Goal: Task Accomplishment & Management: Manage account settings

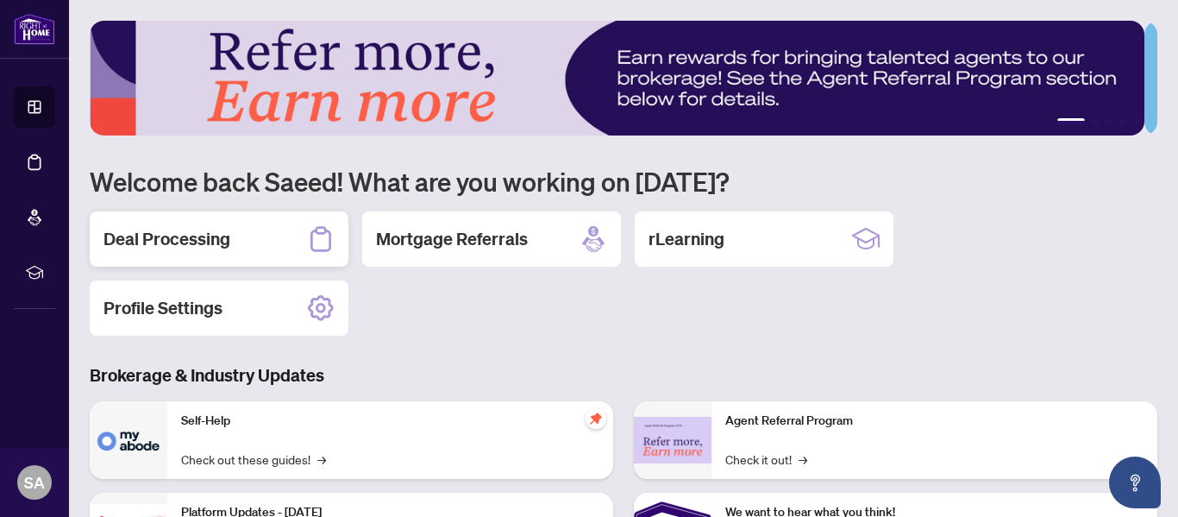
click at [203, 241] on h2 "Deal Processing" at bounding box center [167, 239] width 127 height 24
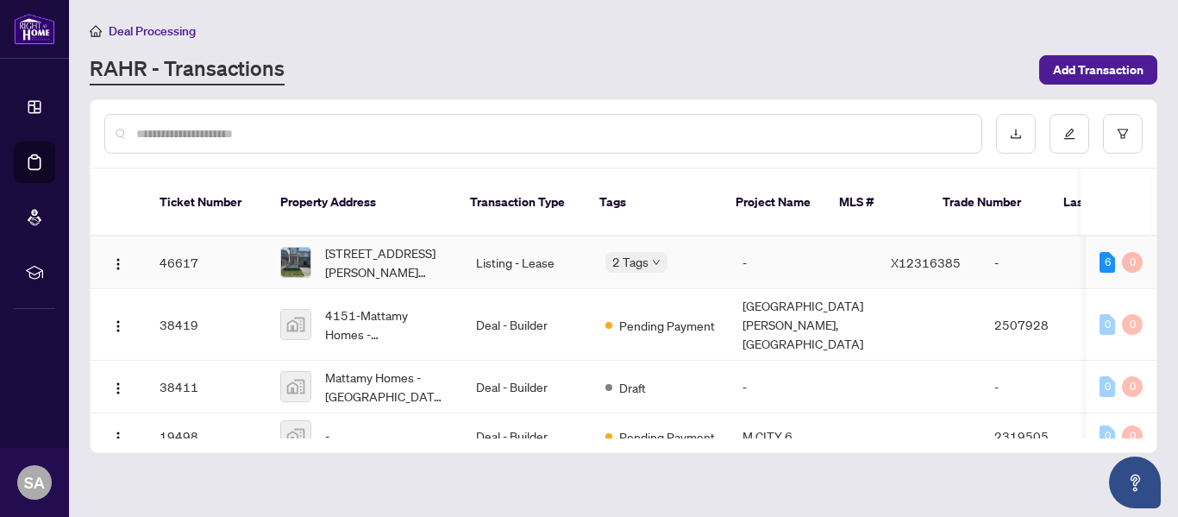
click at [194, 236] on td "46617" at bounding box center [206, 262] width 121 height 53
click at [200, 236] on td "46617" at bounding box center [206, 262] width 121 height 53
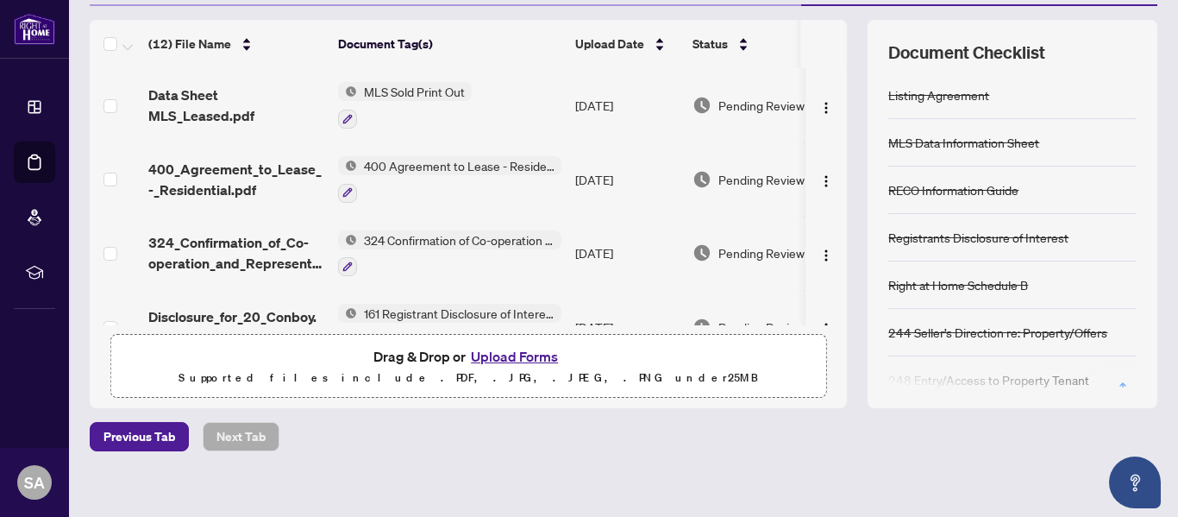
scroll to position [231, 0]
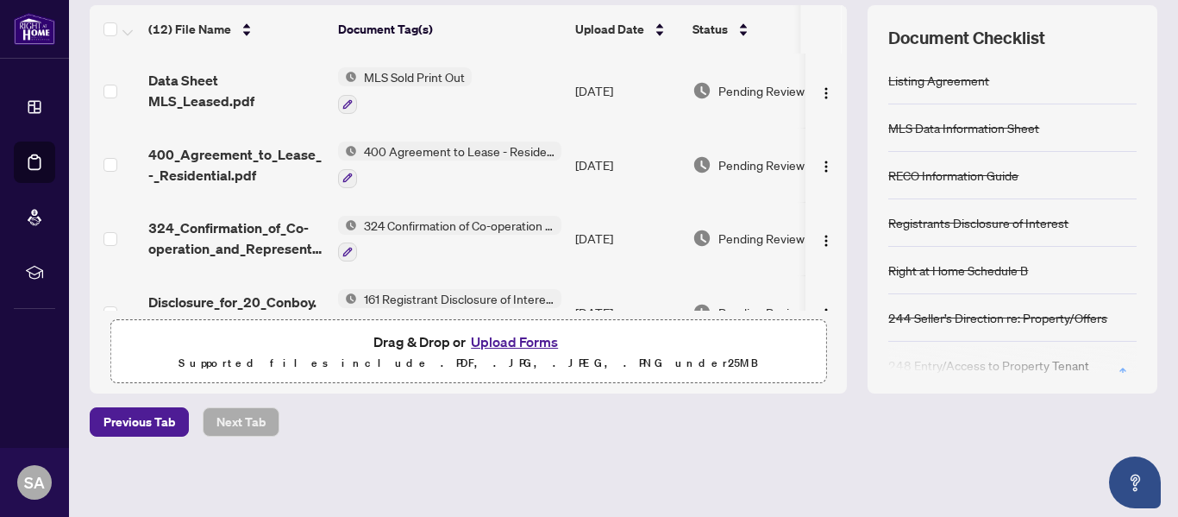
click at [495, 343] on button "Upload Forms" at bounding box center [514, 341] width 97 height 22
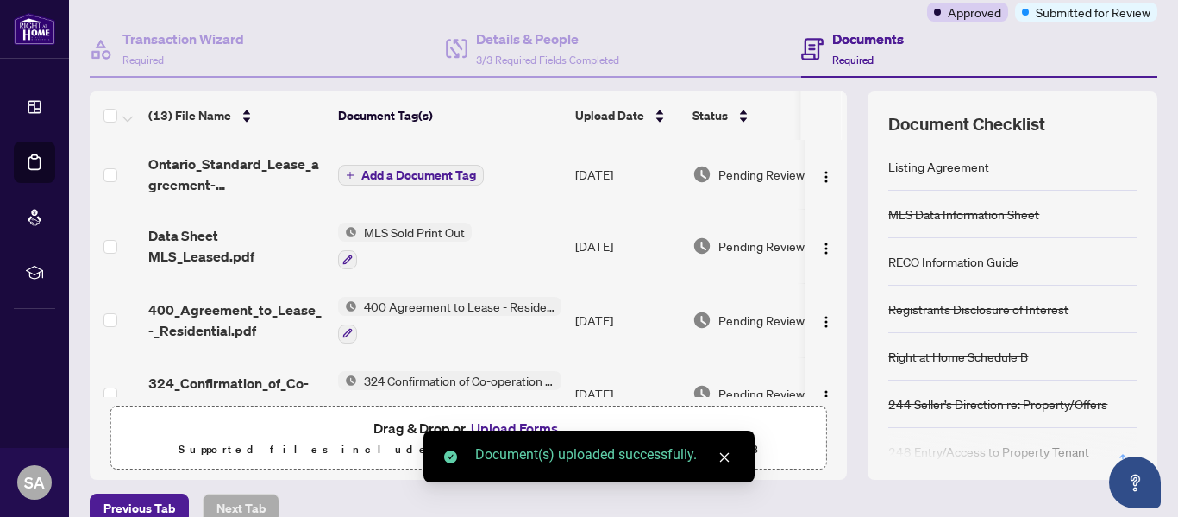
scroll to position [87, 0]
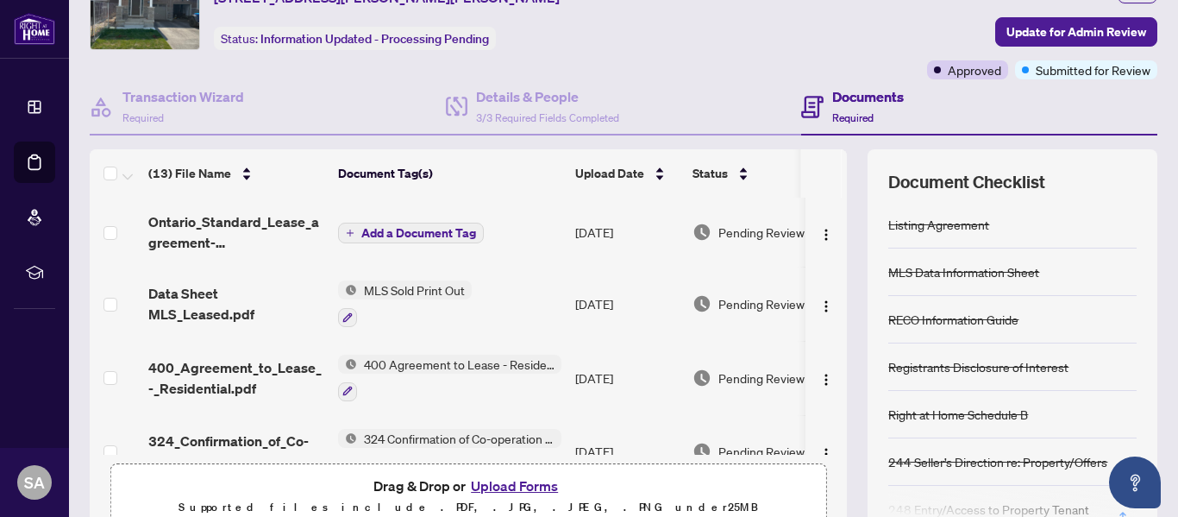
click at [444, 229] on span "Add a Document Tag" at bounding box center [418, 233] width 115 height 12
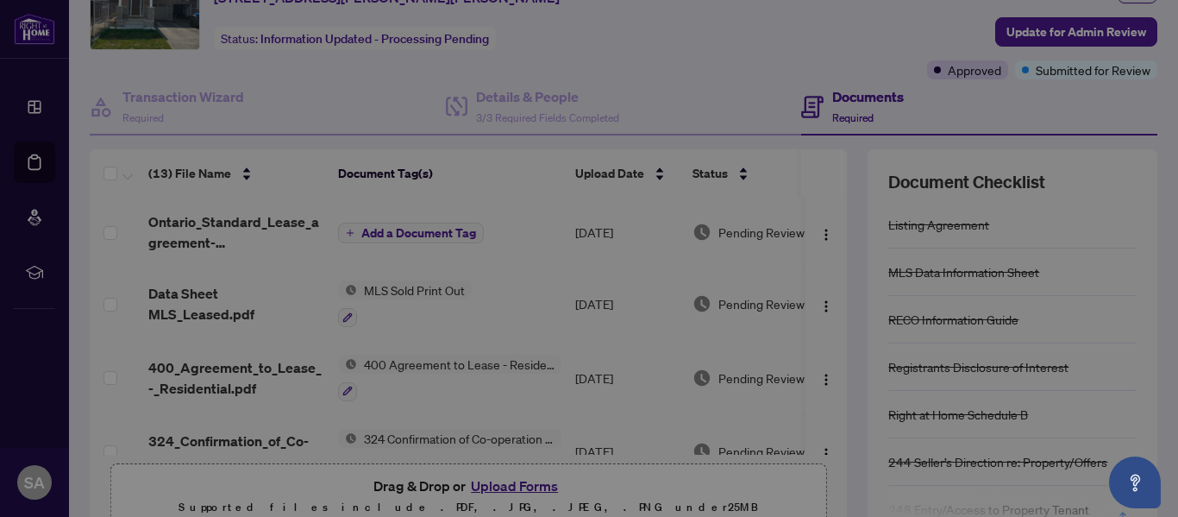
click at [444, 229] on div "Manage document tags Please browse the list or search to apply tags to: Ontario…" at bounding box center [588, 144] width 393 height 186
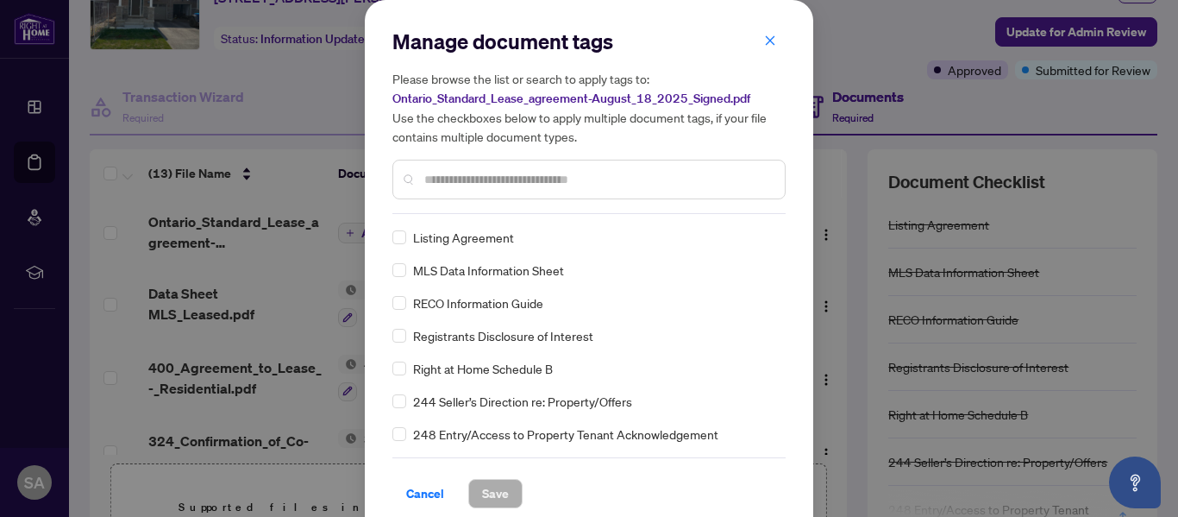
click at [437, 177] on input "text" at bounding box center [597, 179] width 347 height 19
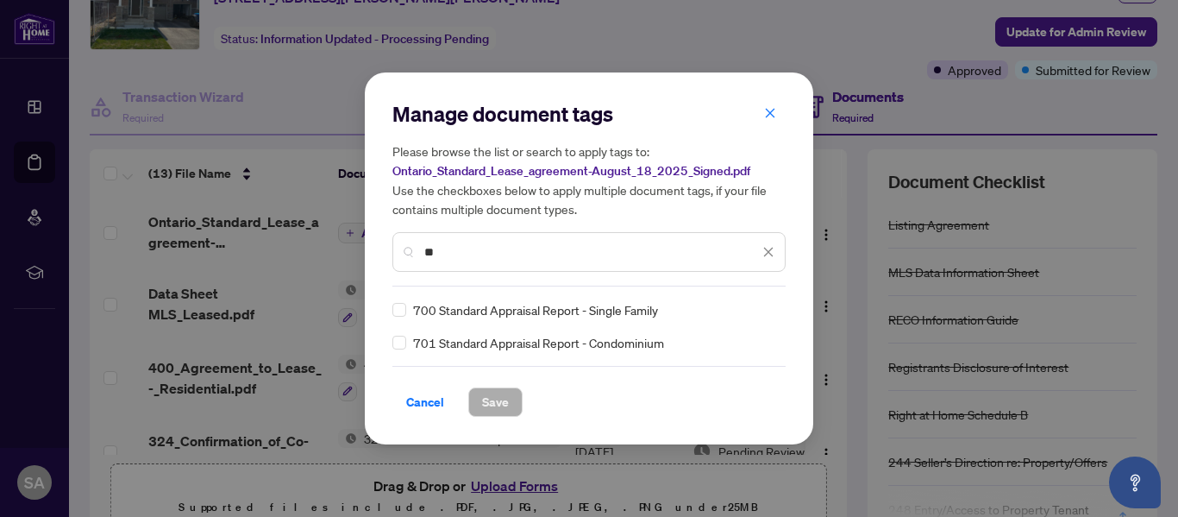
type input "*"
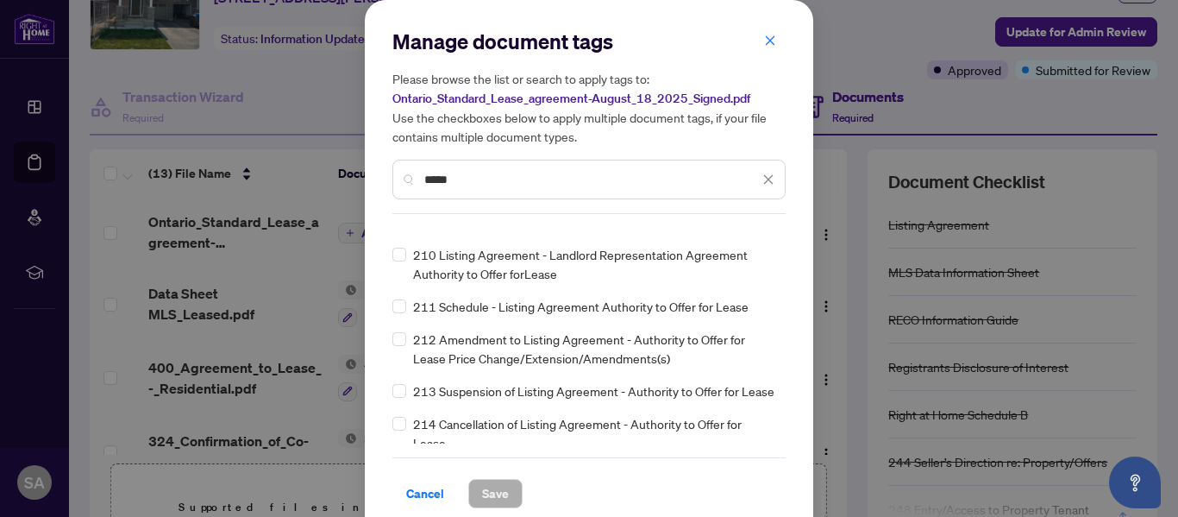
scroll to position [259, 0]
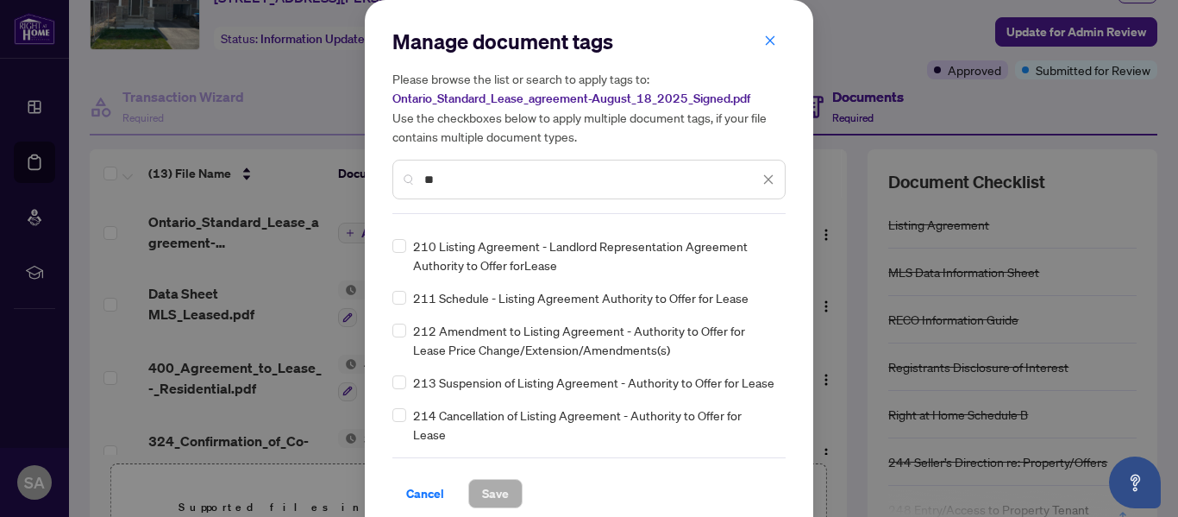
type input "*"
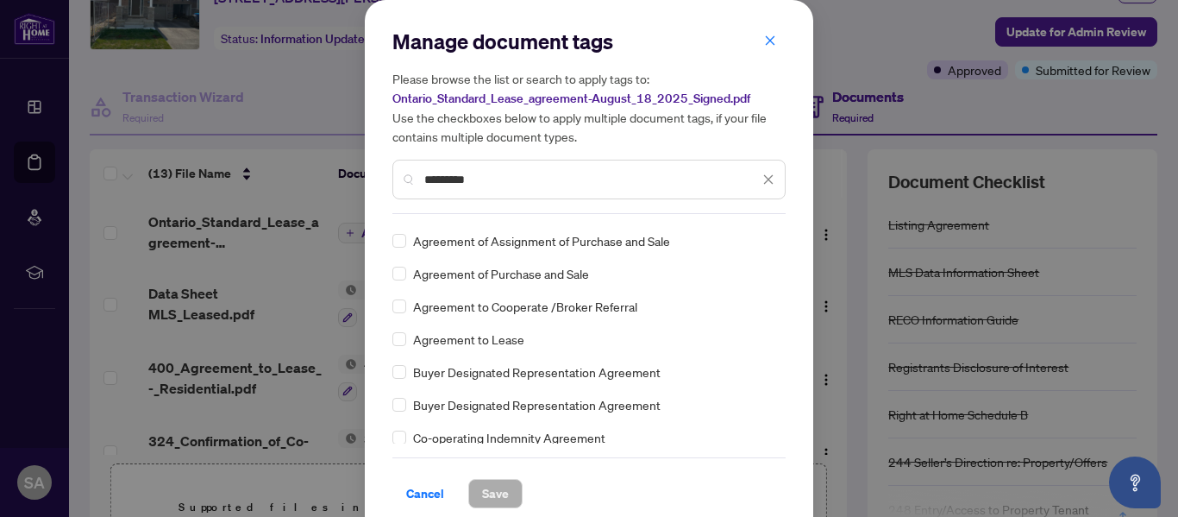
scroll to position [28, 0]
type input "*********"
click at [753, 173] on span "*********" at bounding box center [599, 179] width 350 height 19
click at [762, 174] on icon "close" at bounding box center [768, 179] width 12 height 12
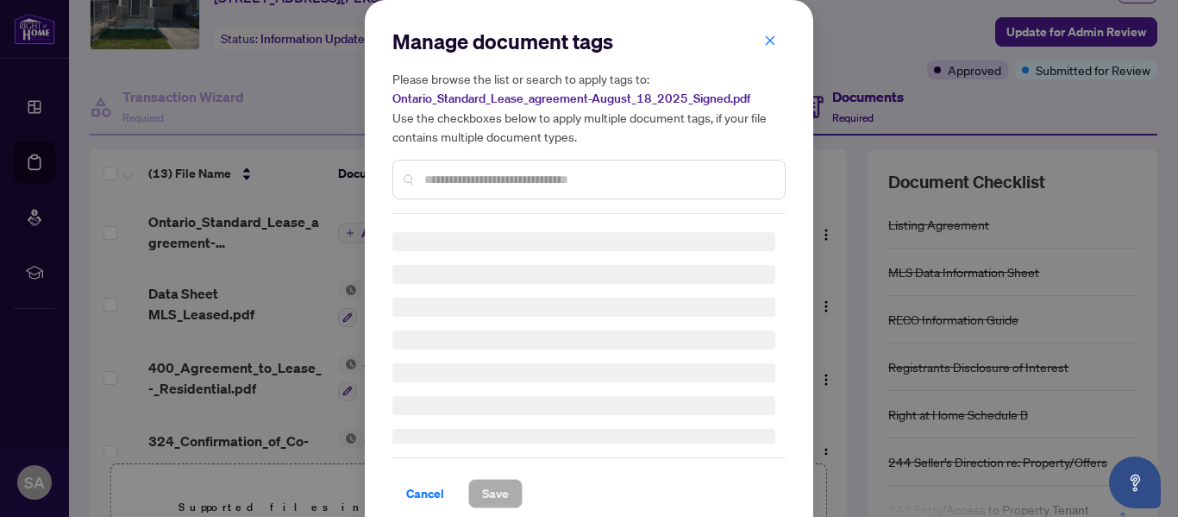
click at [509, 173] on input "text" at bounding box center [597, 179] width 347 height 19
click at [481, 166] on div at bounding box center [588, 180] width 393 height 40
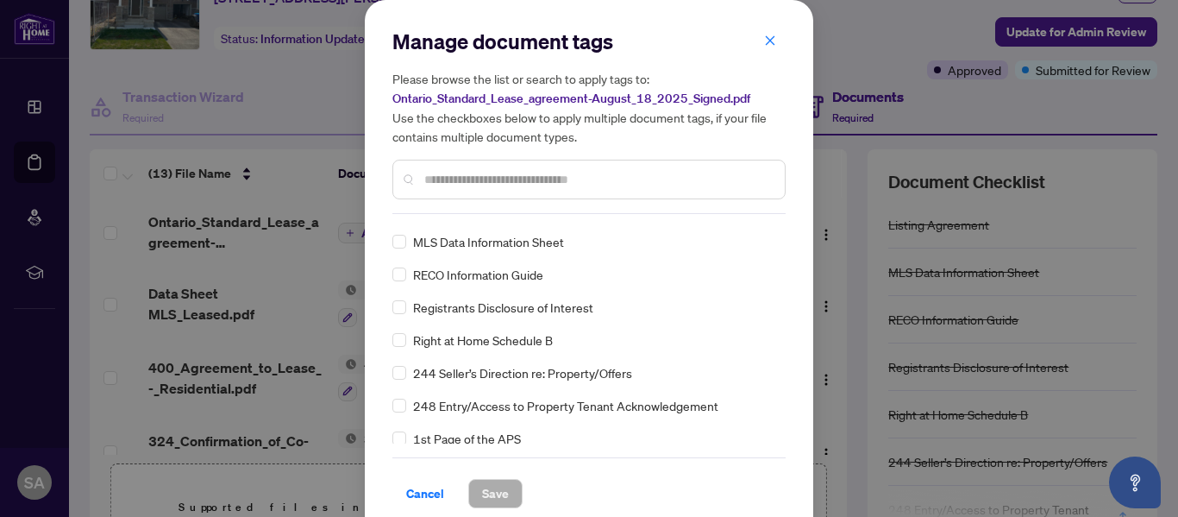
scroll to position [0, 0]
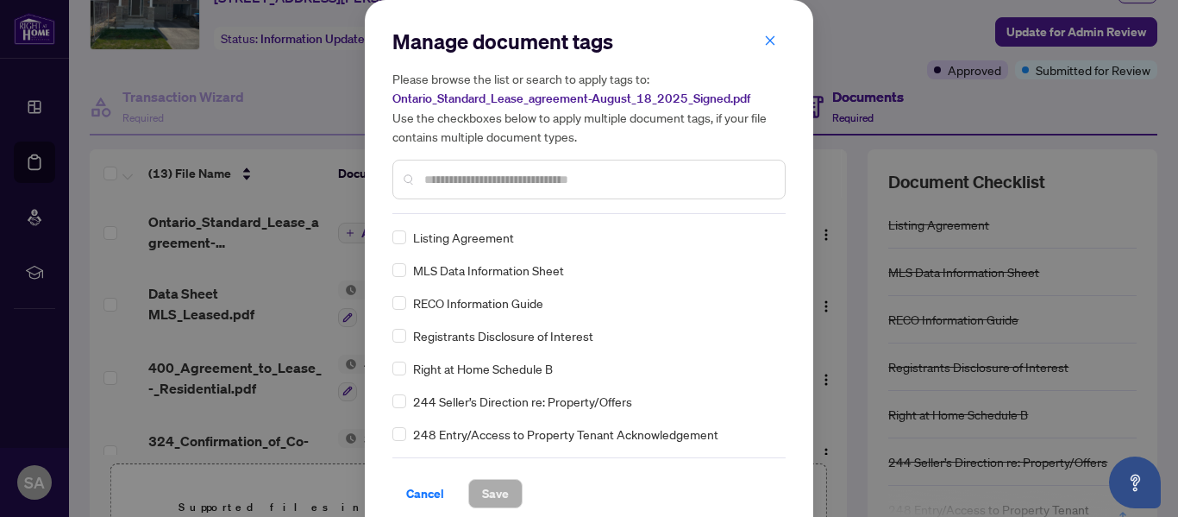
click at [470, 175] on input "text" at bounding box center [597, 179] width 347 height 19
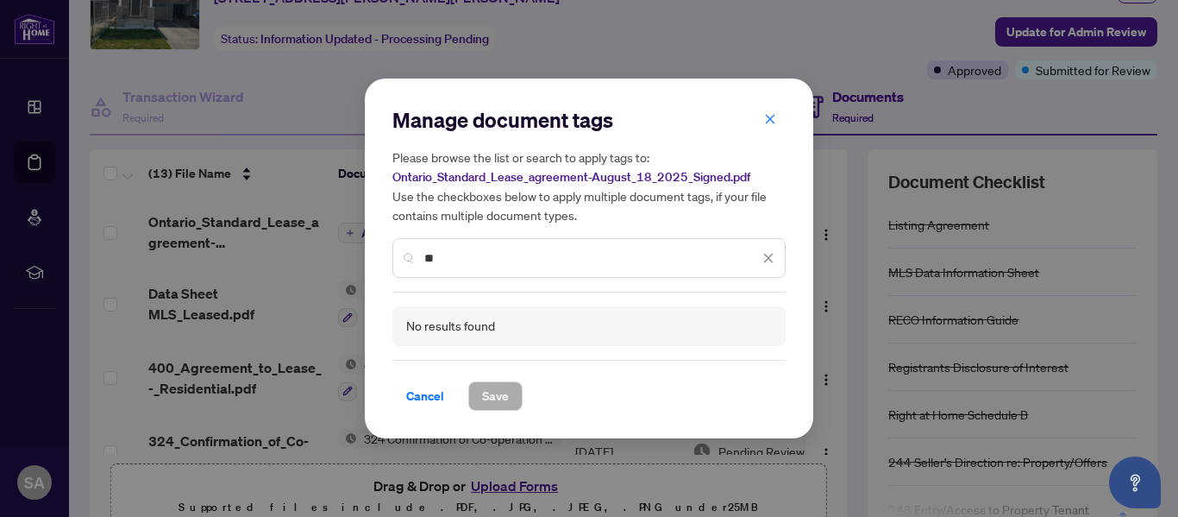
type input "*"
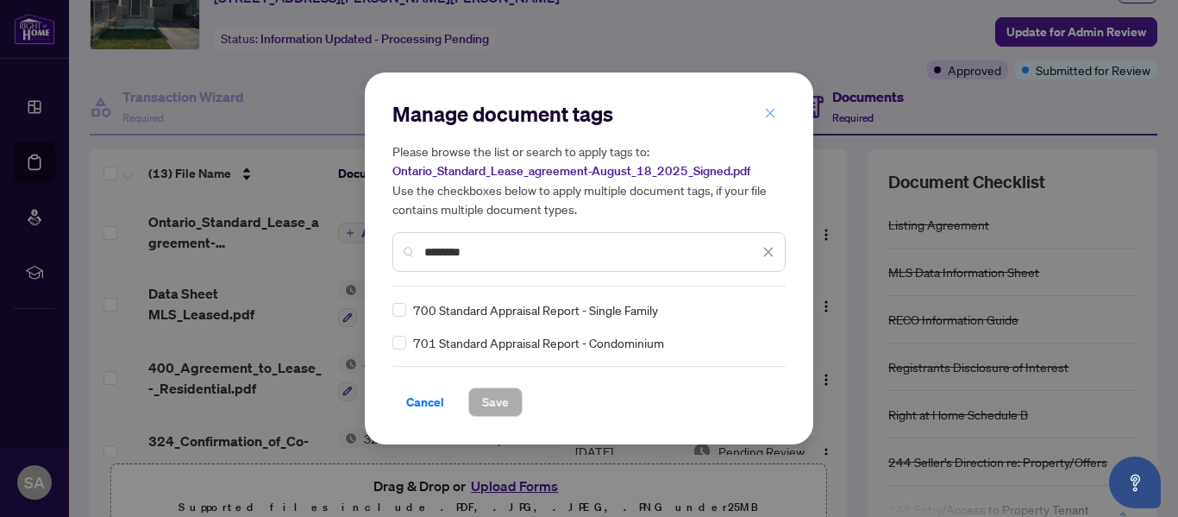
type input "********"
click at [769, 110] on icon "close" at bounding box center [770, 113] width 12 height 12
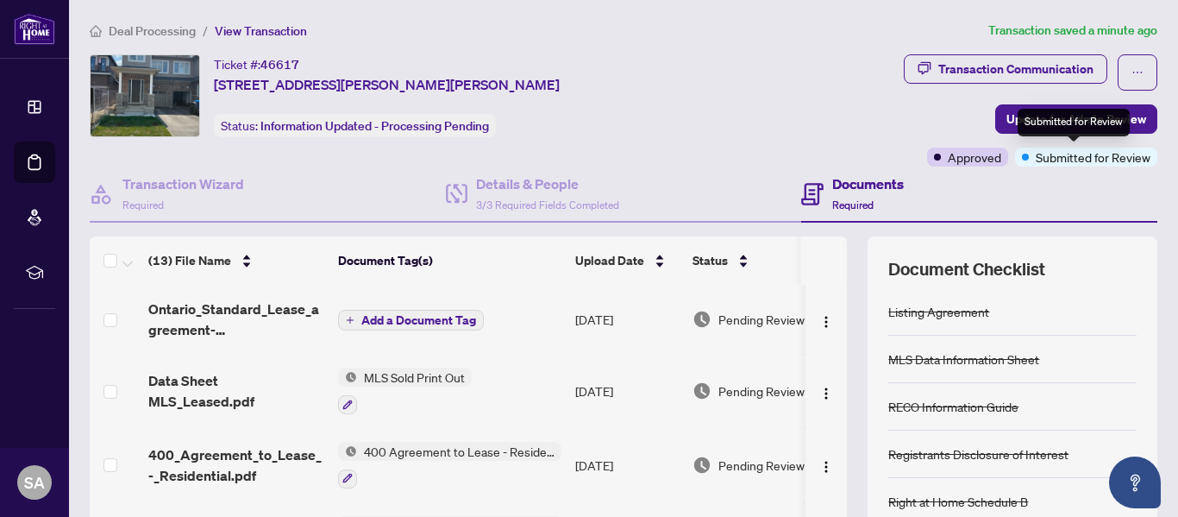
click at [1045, 154] on span "Submitted for Review" at bounding box center [1093, 156] width 115 height 19
click at [1035, 119] on span "Update for Admin Review" at bounding box center [1077, 119] width 140 height 28
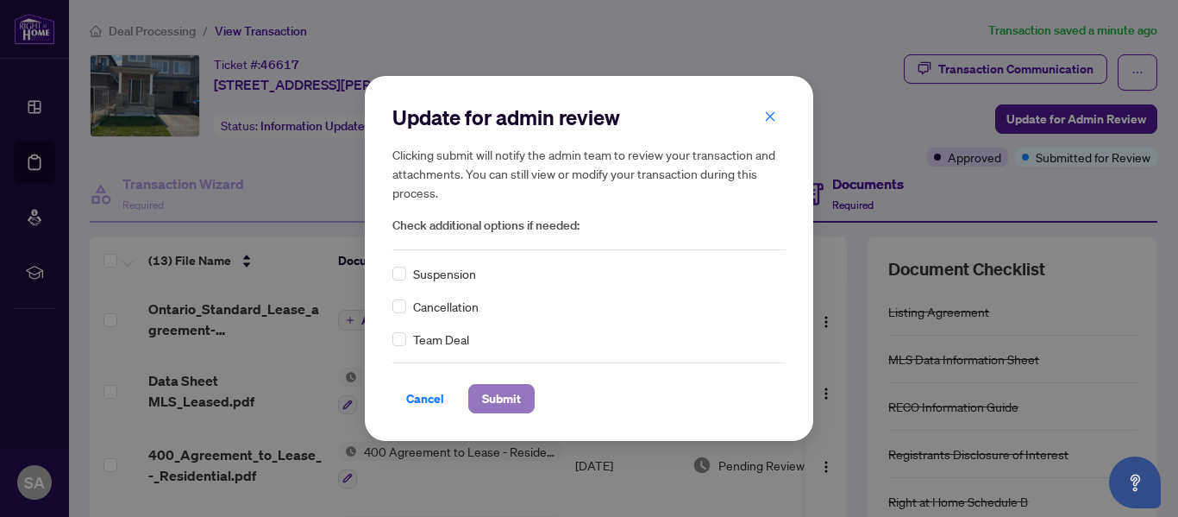
click at [498, 396] on span "Submit" at bounding box center [501, 399] width 39 height 28
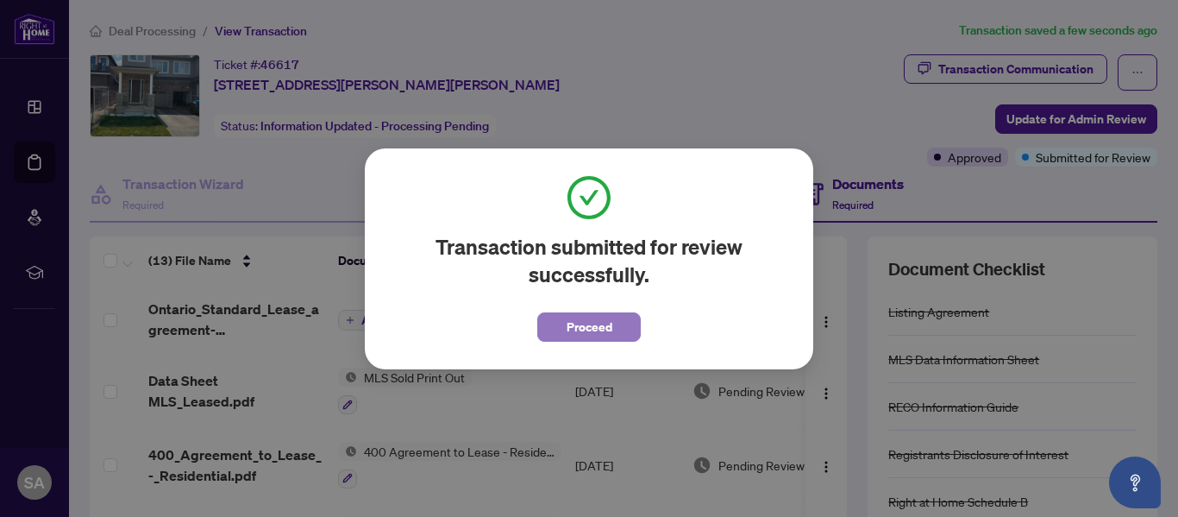
click at [597, 329] on span "Proceed" at bounding box center [590, 327] width 46 height 28
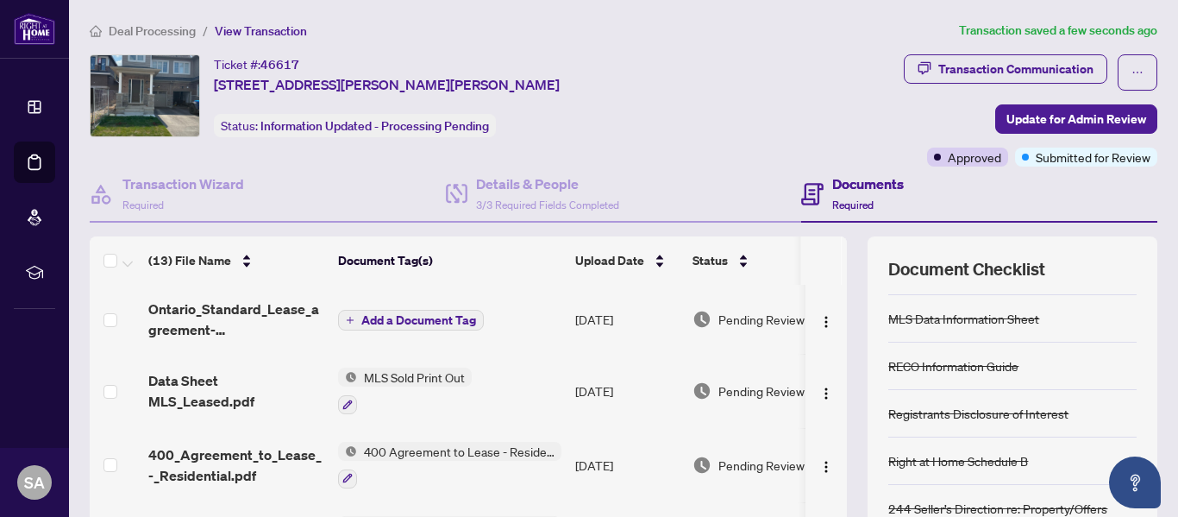
scroll to position [41, 0]
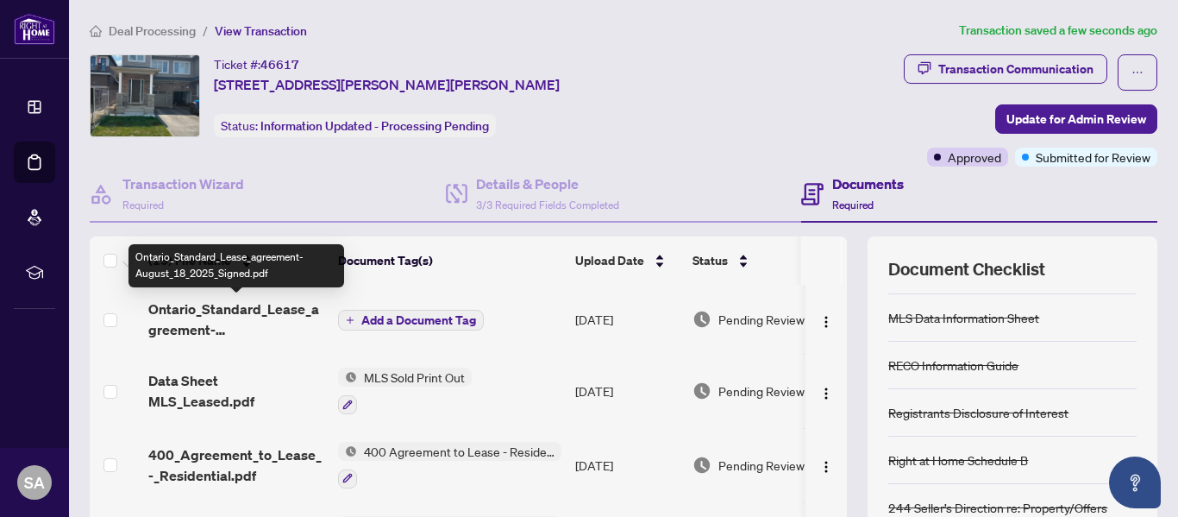
click at [187, 313] on span "Ontario_Standard_Lease_agreement-August_18_2025_Signed.pdf" at bounding box center [236, 318] width 176 height 41
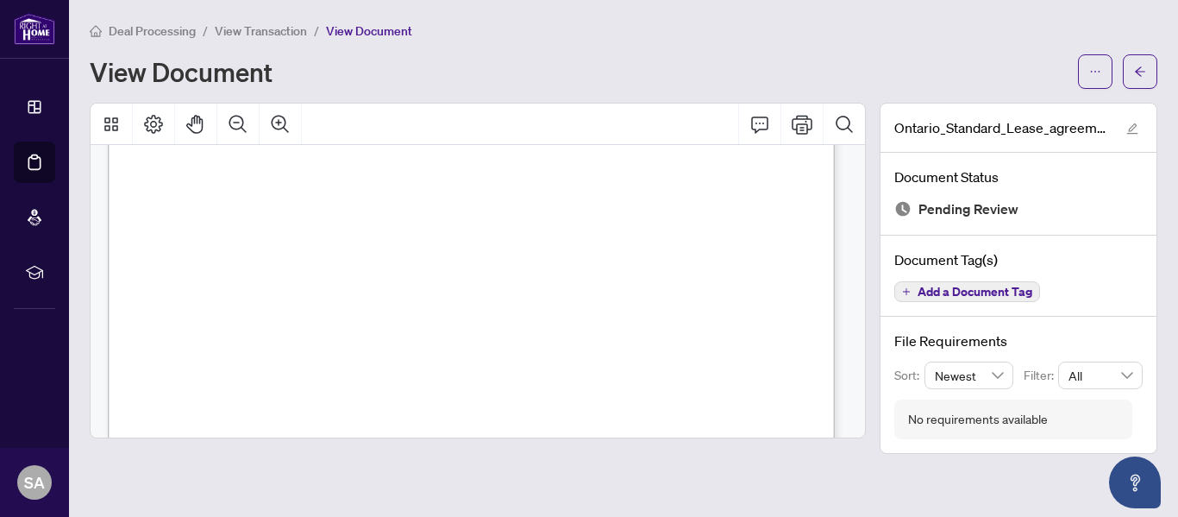
scroll to position [8819, 0]
click at [543, 304] on span "A discount of up to one month’s rent spread evenly over eight months, or" at bounding box center [387, 307] width 380 height 13
